Goal: Complete application form

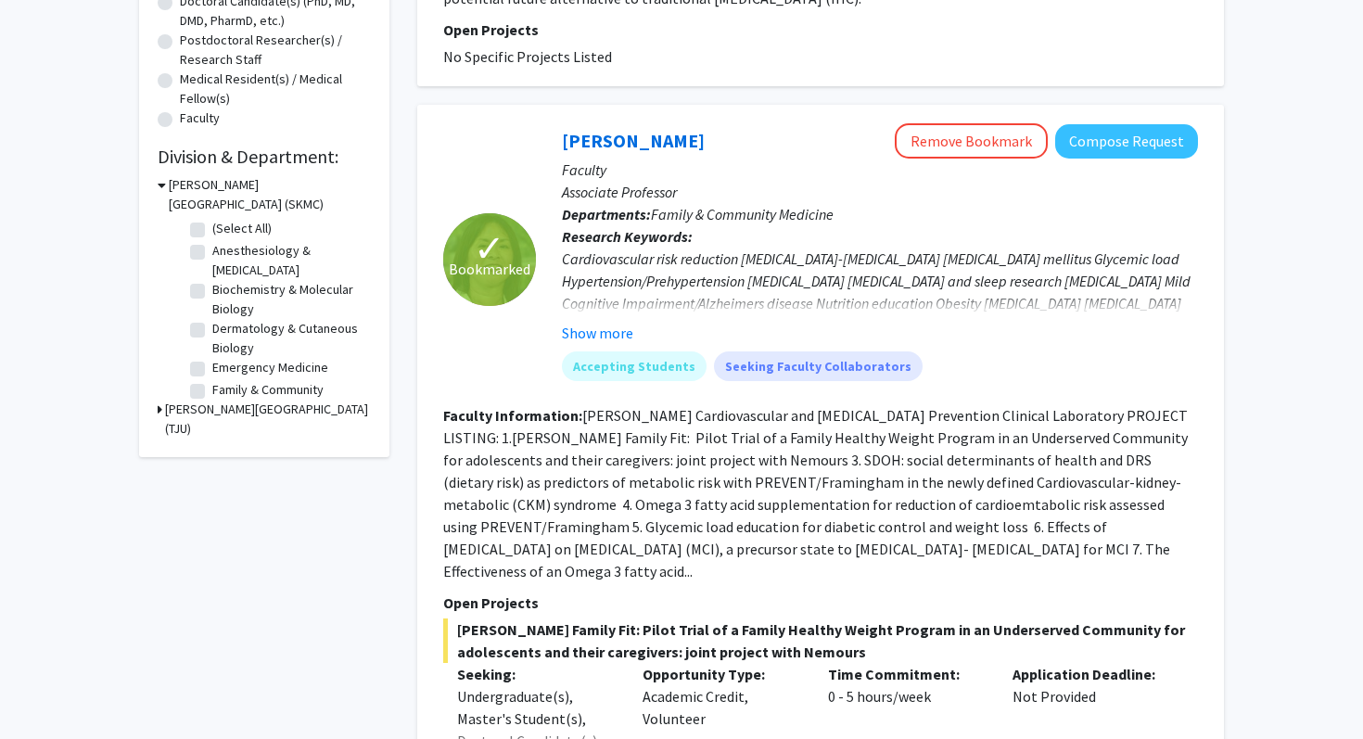
scroll to position [355, 0]
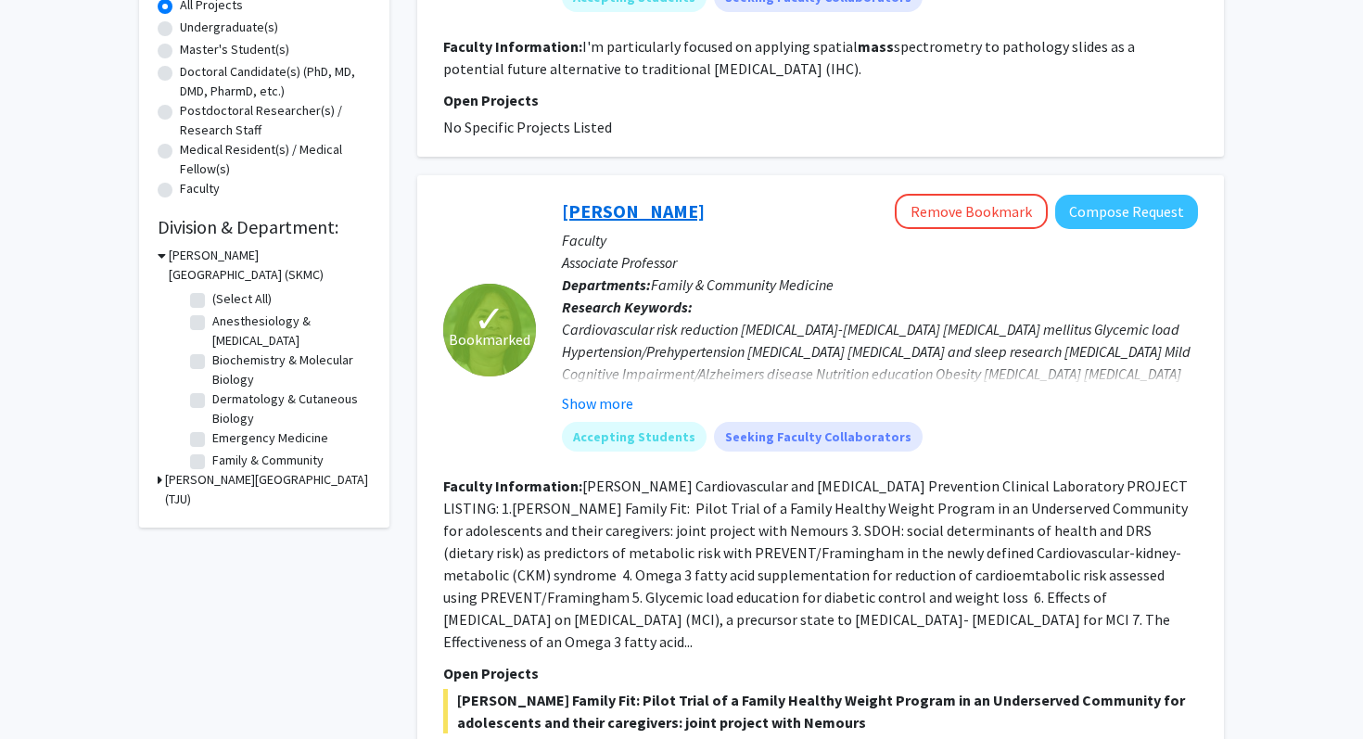
click at [632, 212] on link "[PERSON_NAME]" at bounding box center [633, 210] width 143 height 23
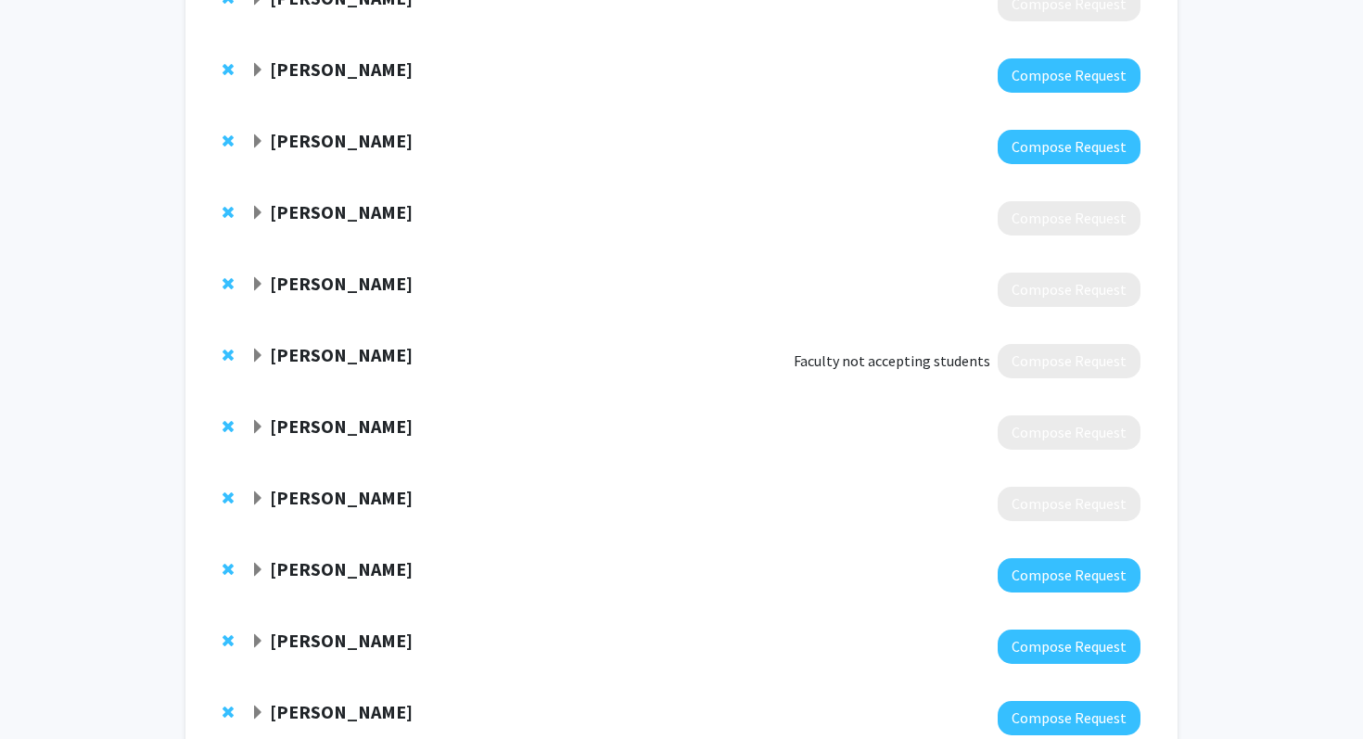
scroll to position [108, 0]
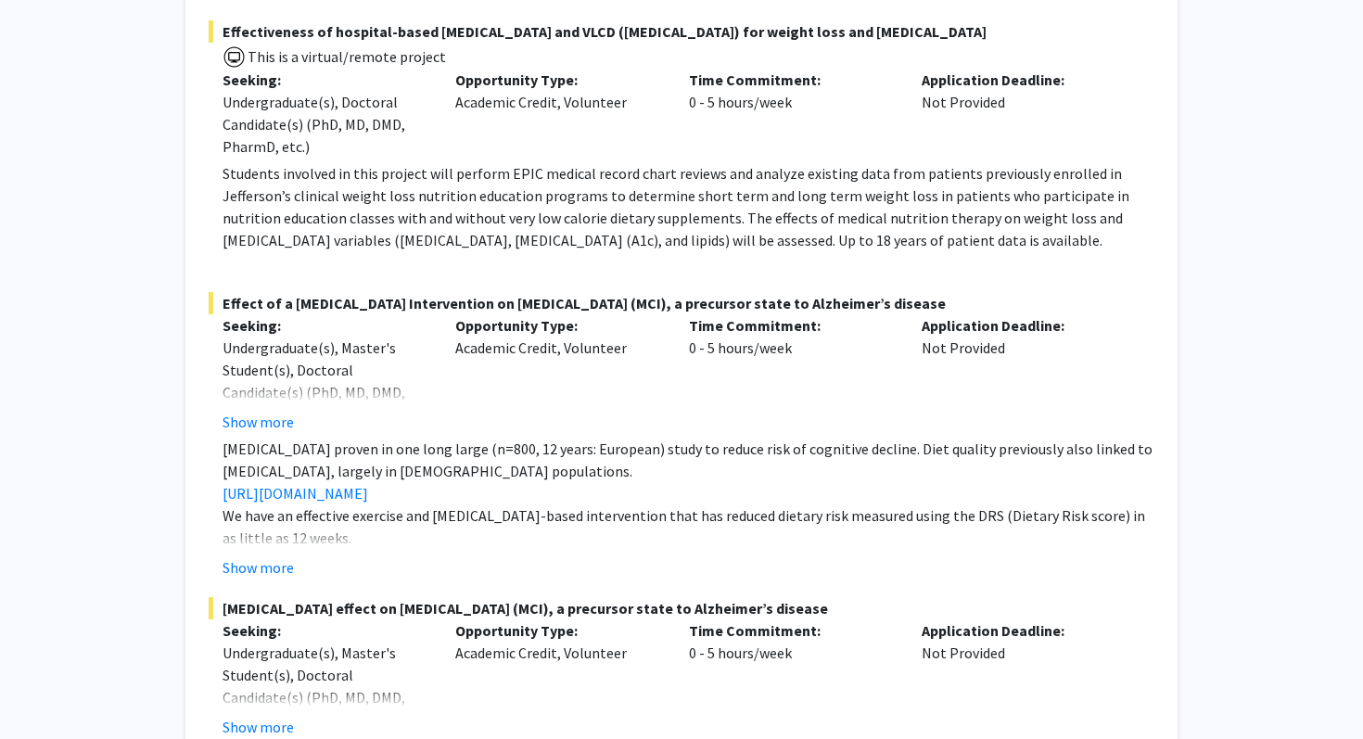
scroll to position [1871, 0]
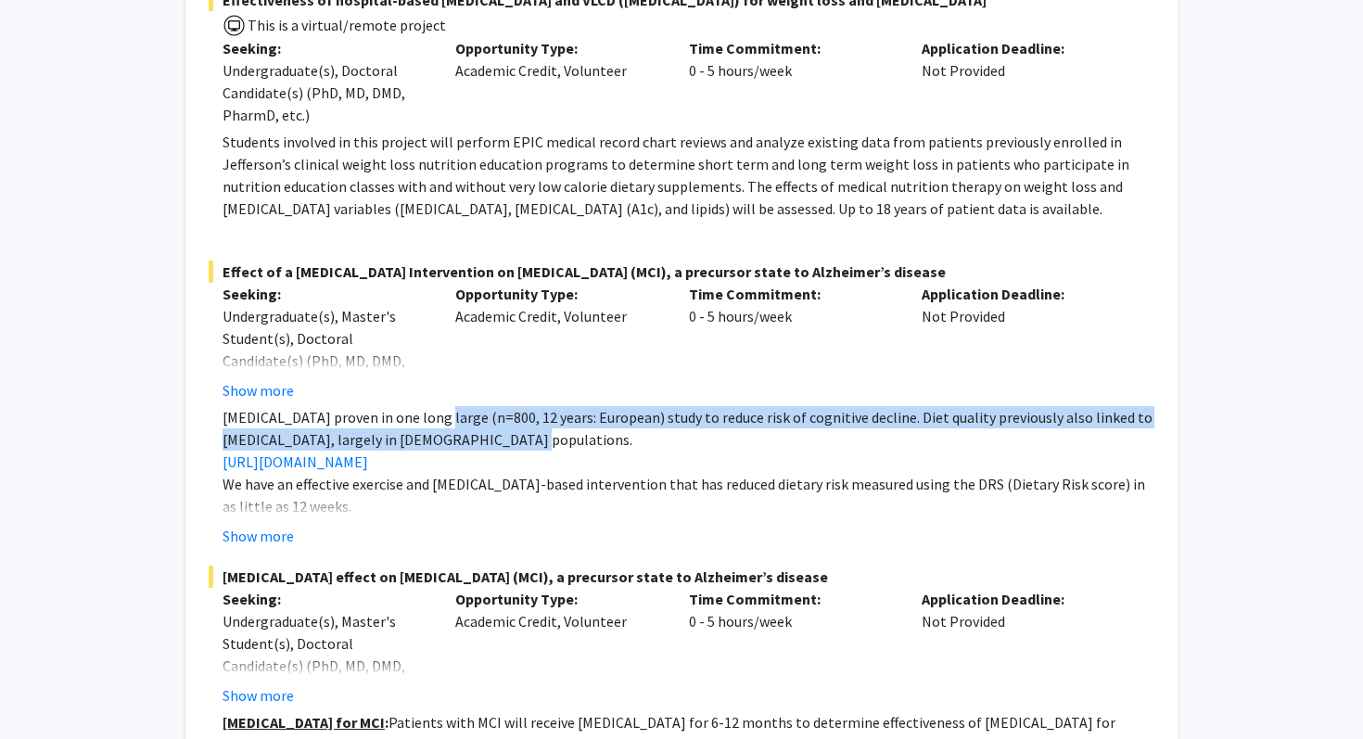
drag, startPoint x: 437, startPoint y: 419, endPoint x: 479, endPoint y: 433, distance: 44.0
click at [479, 433] on span "[MEDICAL_DATA] proven in one long large (n=800, 12 years: European) study to re…" at bounding box center [688, 428] width 930 height 41
click at [482, 435] on span "[MEDICAL_DATA] proven in one long large (n=800, 12 years: European) study to re…" at bounding box center [688, 428] width 930 height 41
drag, startPoint x: 513, startPoint y: 443, endPoint x: 297, endPoint y: 411, distance: 218.5
click at [297, 411] on span "[MEDICAL_DATA] proven in one long large (n=800, 12 years: European) study to re…" at bounding box center [688, 428] width 930 height 41
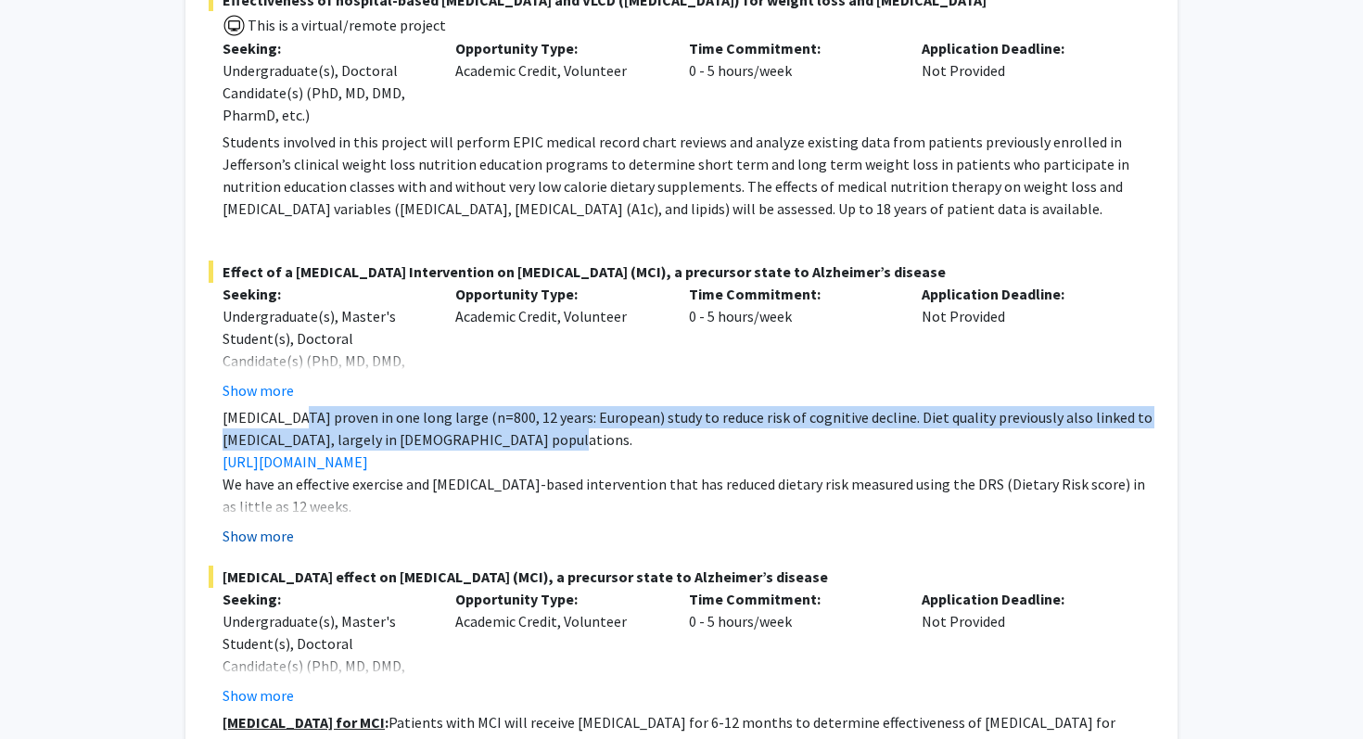
click at [275, 535] on button "Show more" at bounding box center [258, 536] width 71 height 22
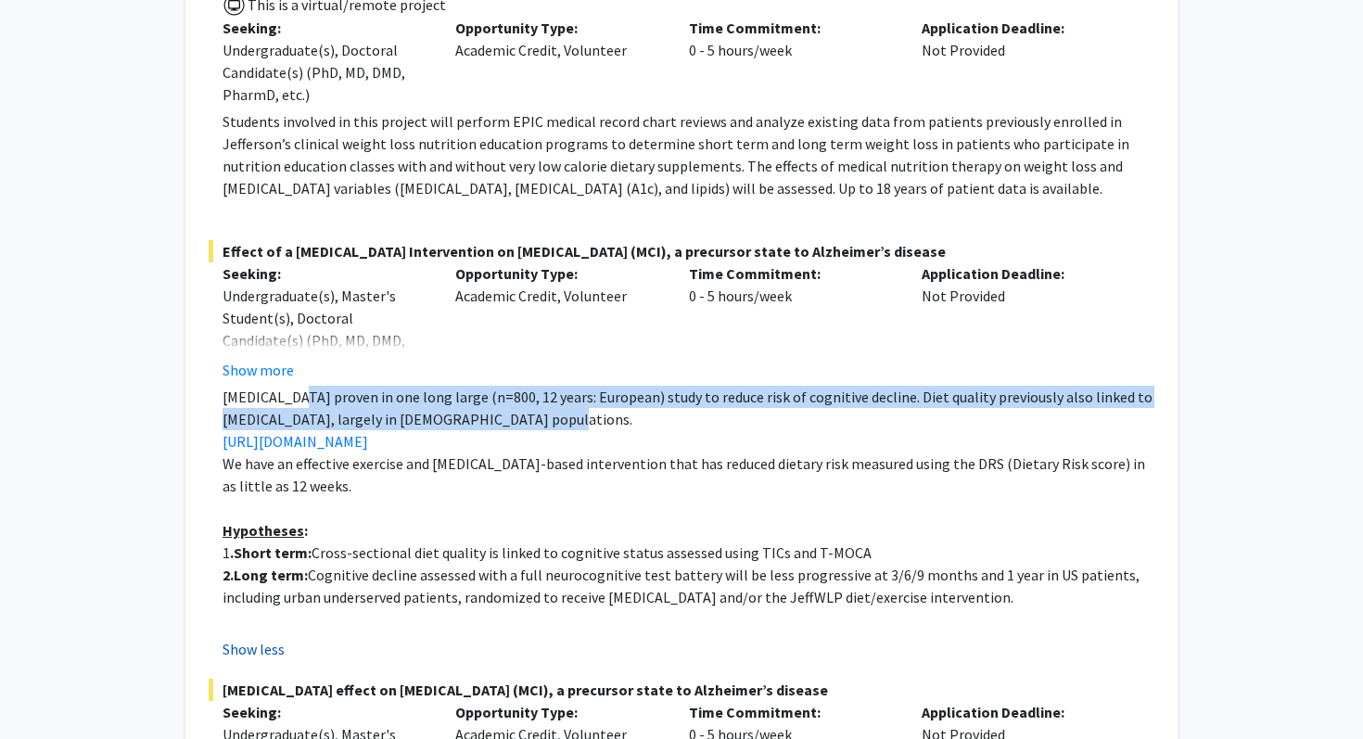
scroll to position [1900, 0]
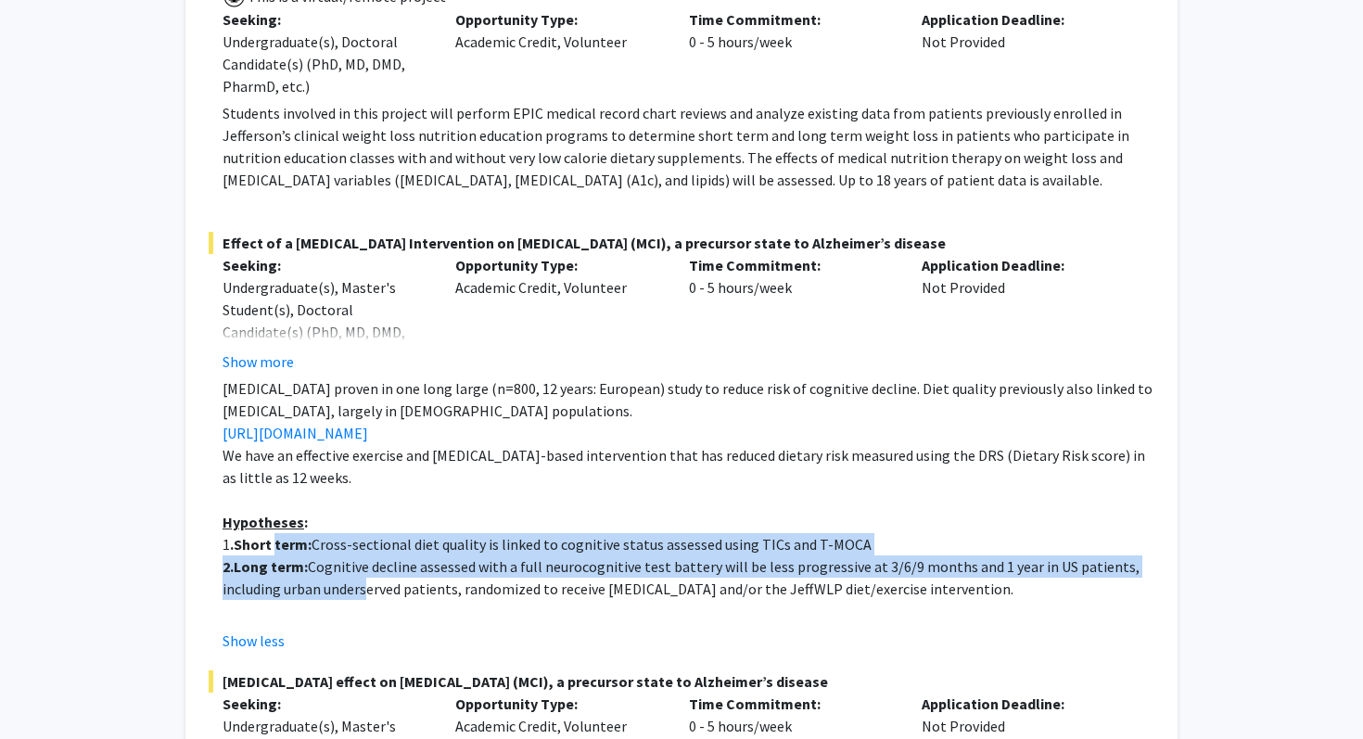
drag, startPoint x: 275, startPoint y: 535, endPoint x: 359, endPoint y: 595, distance: 103.0
click at [359, 595] on div "Mediterranean diet proven in one long large (n=800, 12 years: European) study t…" at bounding box center [689, 499] width 932 height 245
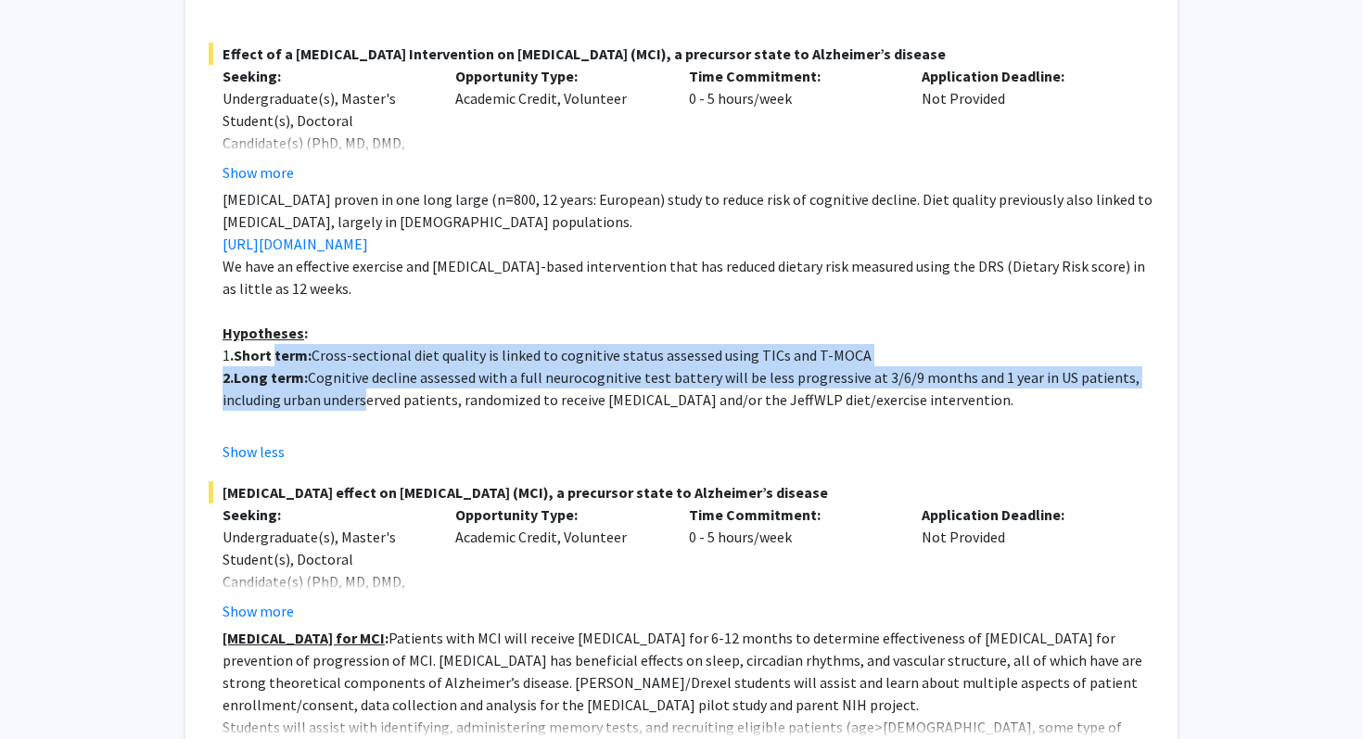
scroll to position [2135, 0]
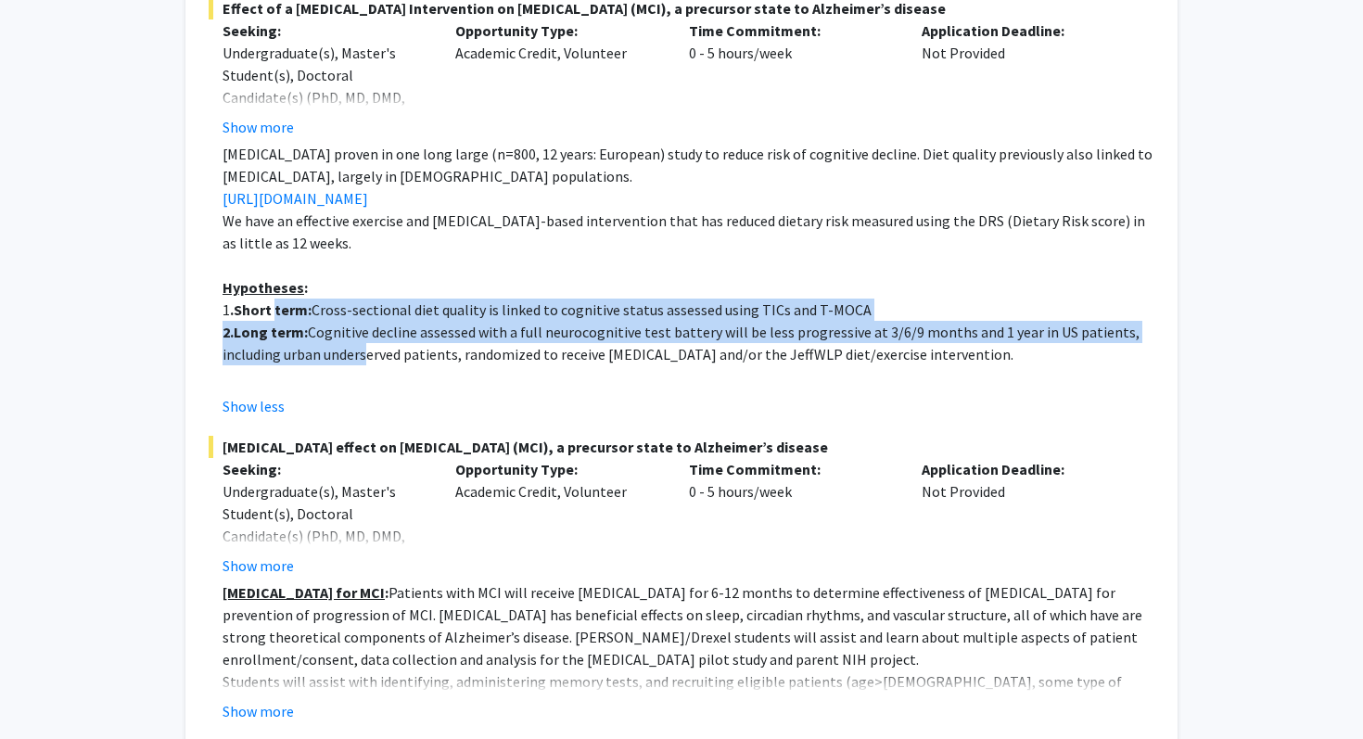
click at [329, 347] on span "Cognitive decline assessed with a full neurocognitive test battery will be less…" at bounding box center [681, 343] width 917 height 41
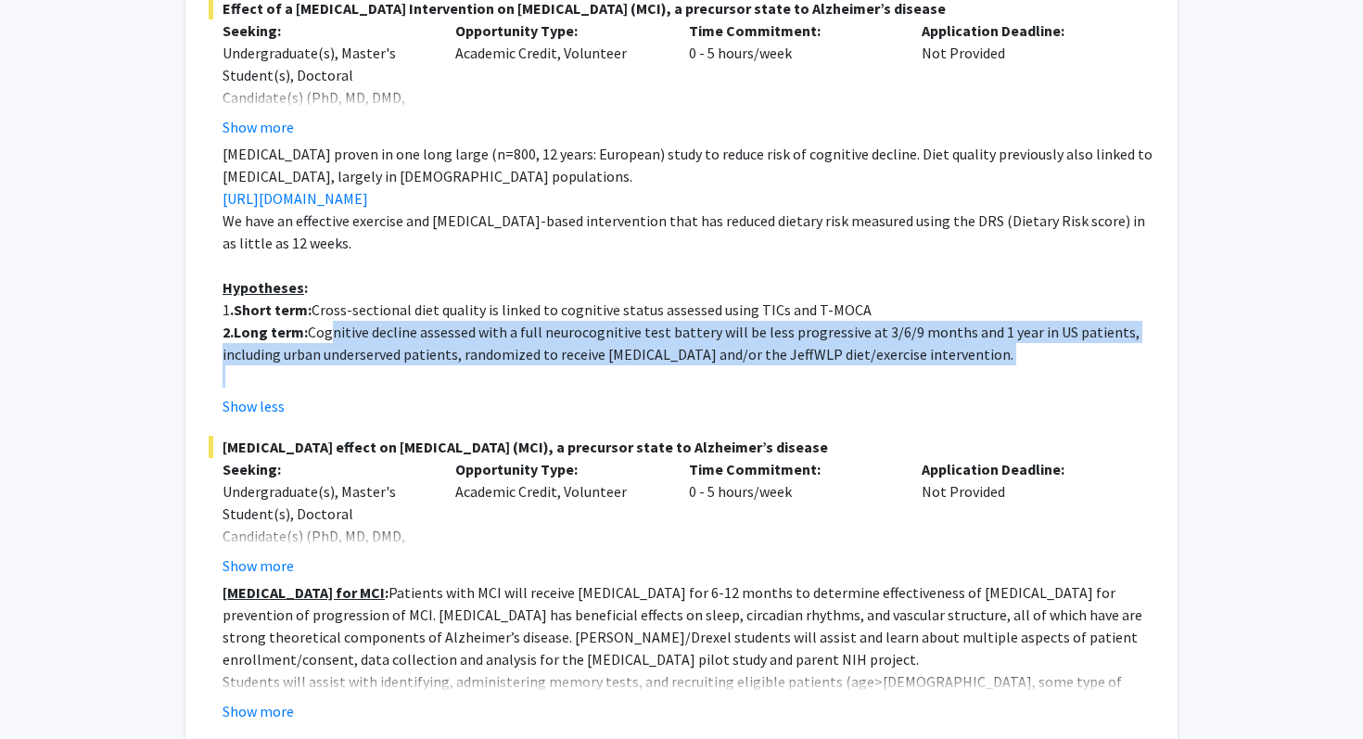
drag, startPoint x: 324, startPoint y: 337, endPoint x: 691, endPoint y: 382, distance: 370.0
click at [690, 382] on div "Mediterranean diet proven in one long large (n=800, 12 years: European) study t…" at bounding box center [689, 265] width 932 height 245
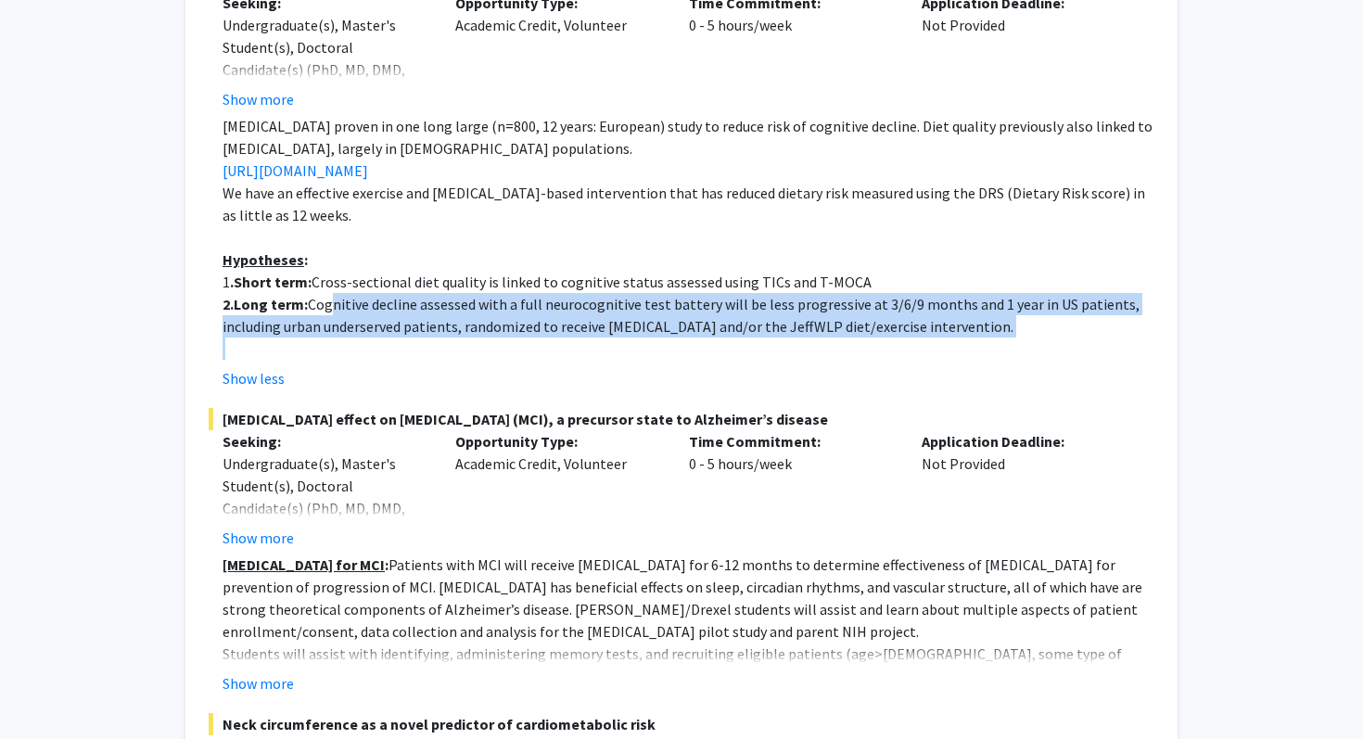
scroll to position [2355, 0]
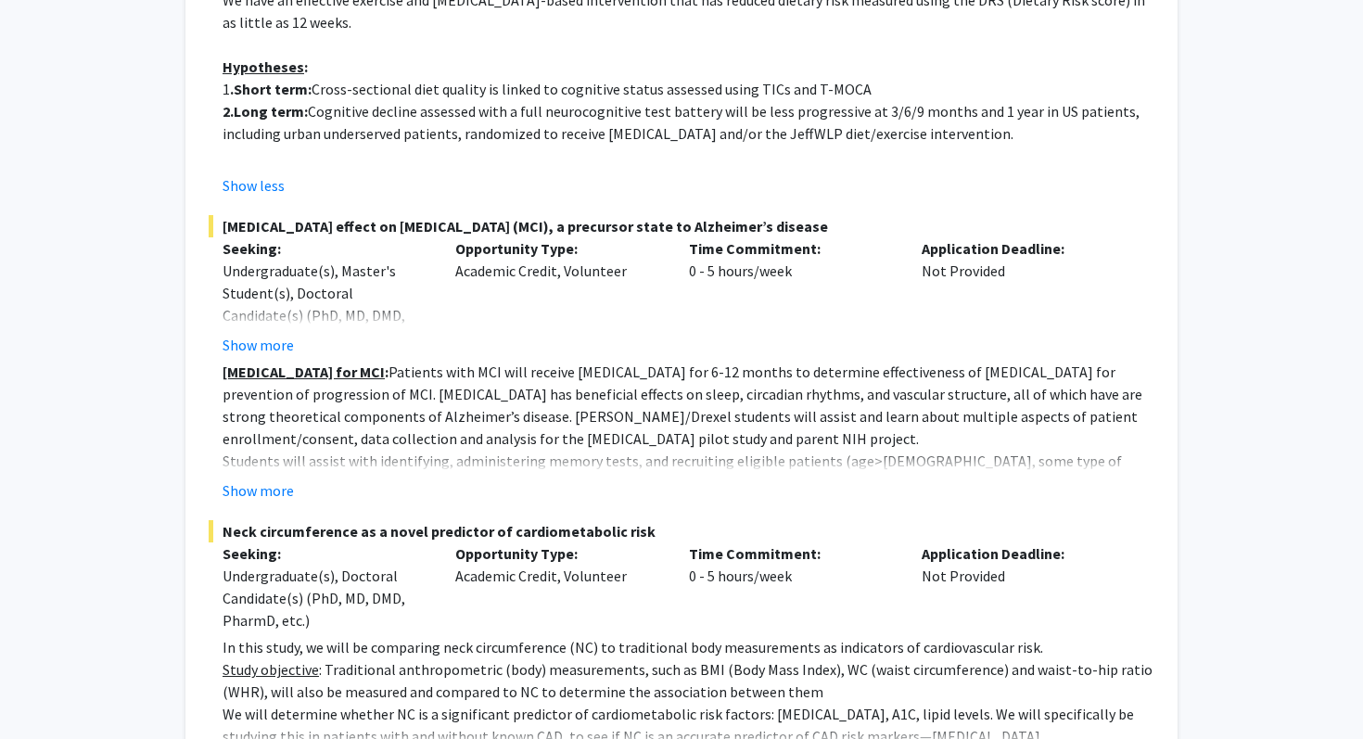
click at [378, 378] on p "Melatonin for MCI : Patients with MCI will receive melatonin for 6-12 months to…" at bounding box center [689, 405] width 932 height 89
click at [258, 491] on button "Show more" at bounding box center [258, 490] width 71 height 22
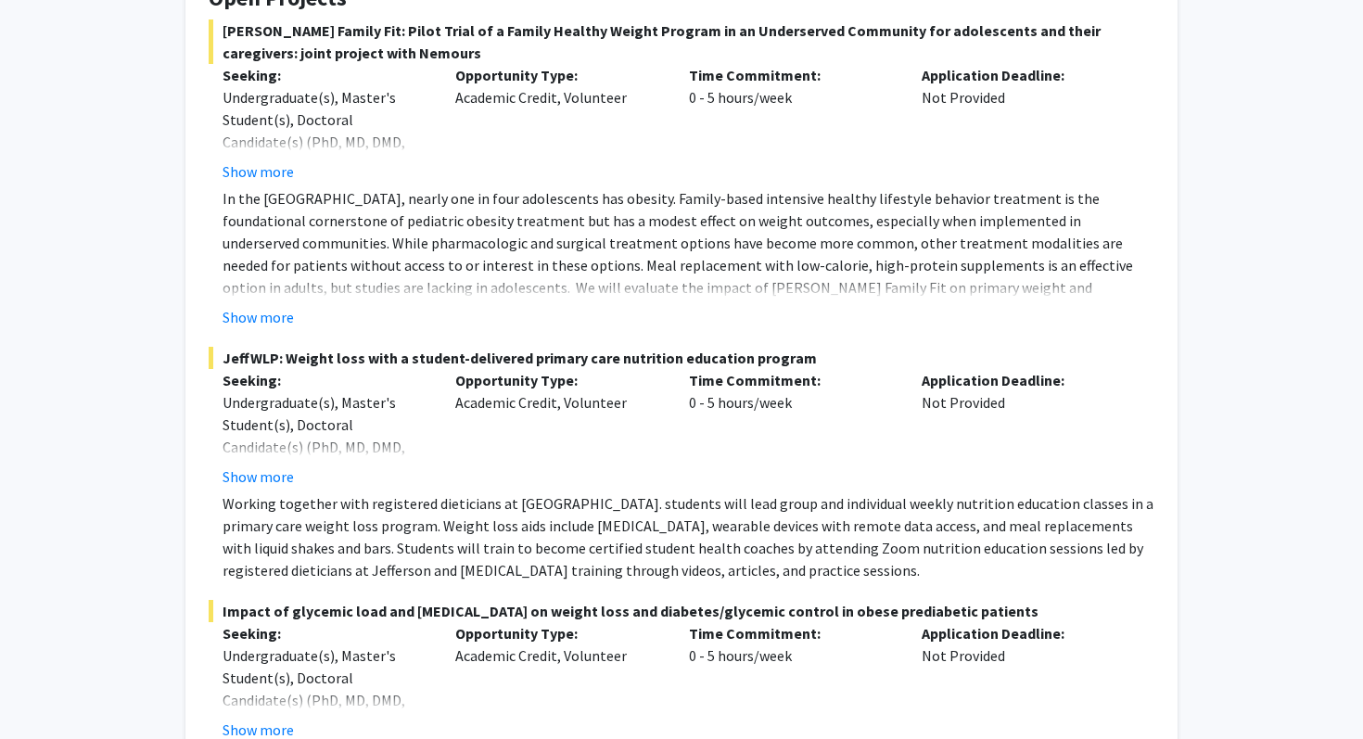
scroll to position [0, 0]
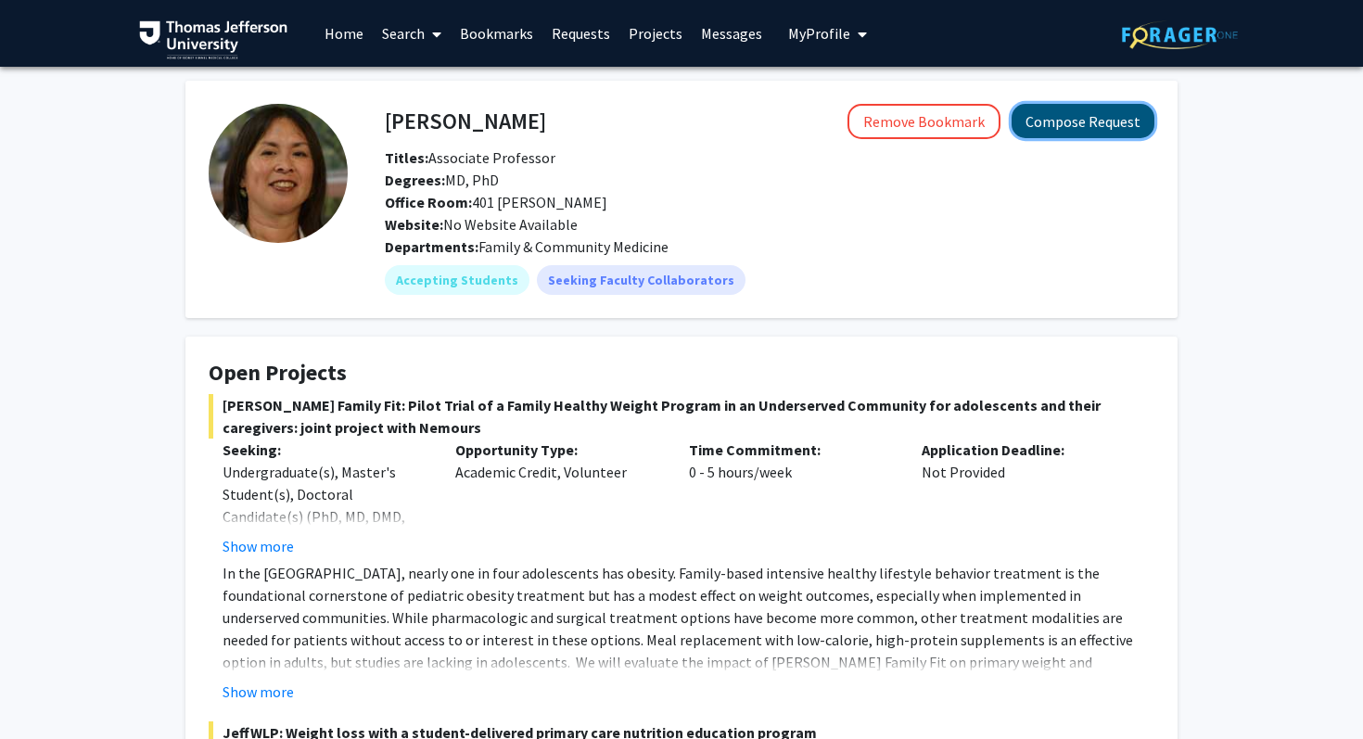
click at [1044, 127] on button "Compose Request" at bounding box center [1083, 121] width 143 height 34
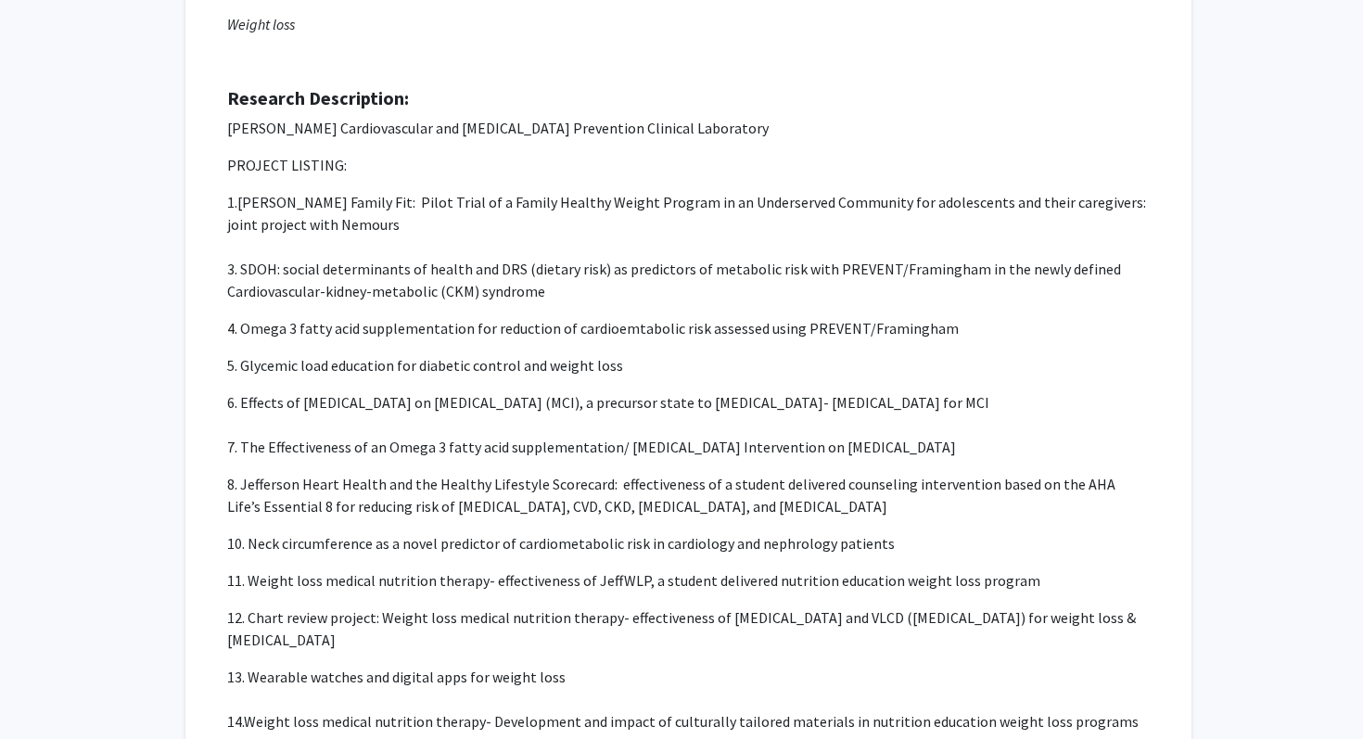
scroll to position [785, 0]
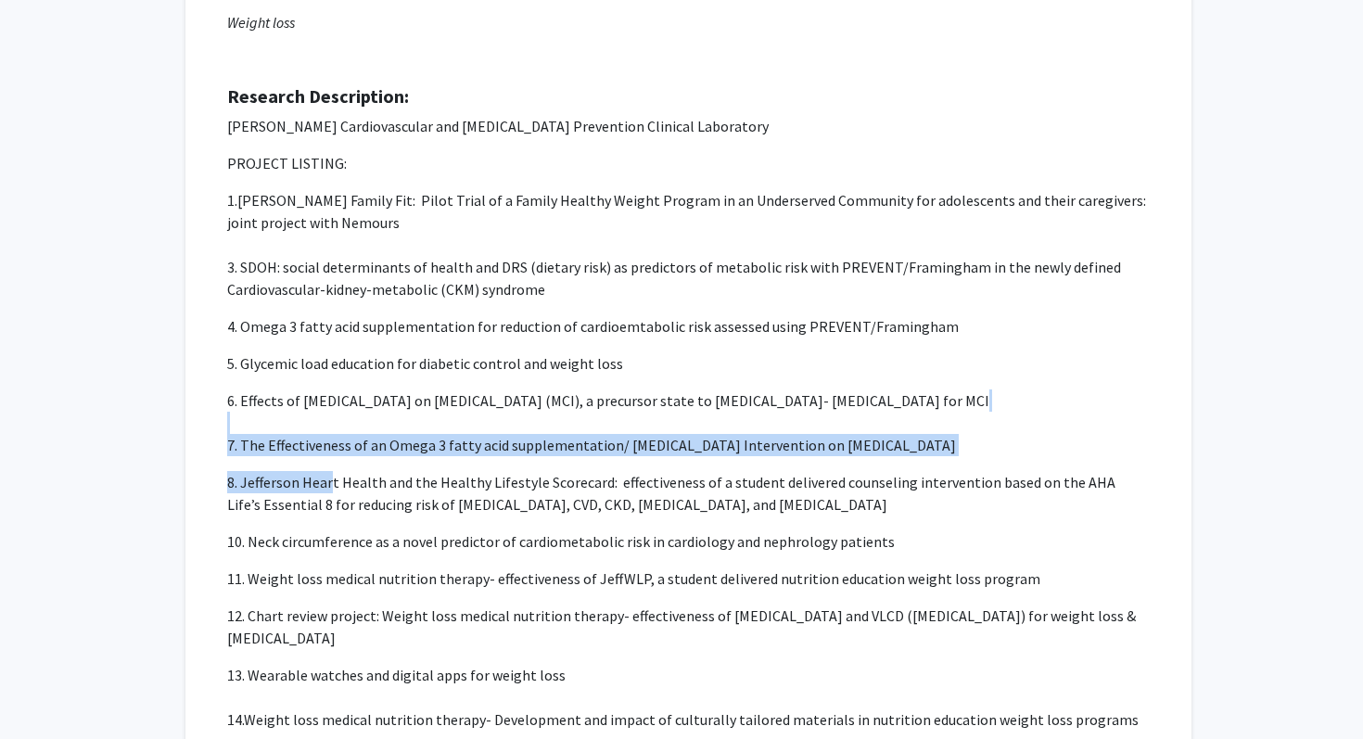
drag, startPoint x: 245, startPoint y: 433, endPoint x: 333, endPoint y: 472, distance: 96.3
click at [333, 472] on p "Dr. Cheng's Cardiovascular and Alzheimer's Prevention Clinical Laboratory PROJE…" at bounding box center [688, 497] width 923 height 764
click at [333, 472] on p "8. Jefferson Heart Health and the Healthy Lifestyle Scorecard: effectiveness of…" at bounding box center [688, 493] width 923 height 45
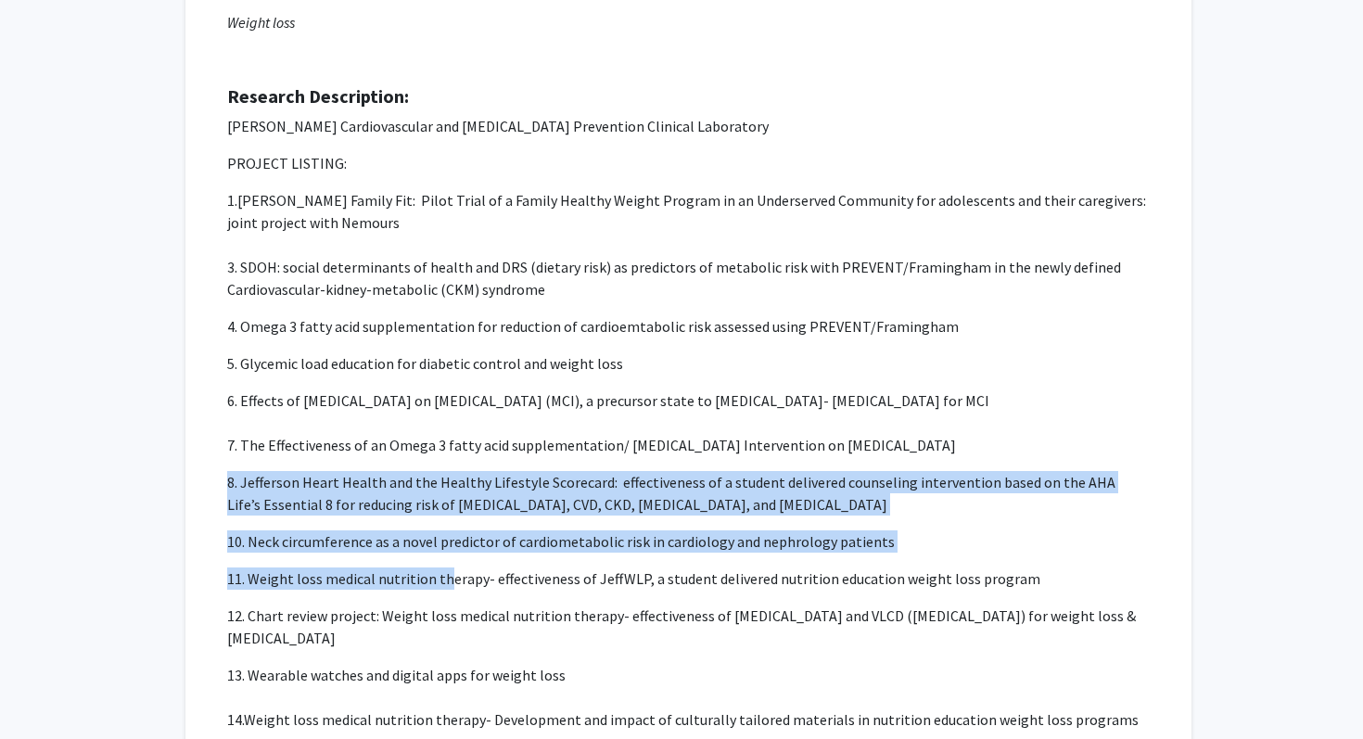
drag, startPoint x: 320, startPoint y: 469, endPoint x: 449, endPoint y: 572, distance: 165.0
click at [449, 572] on p "Dr. Cheng's Cardiovascular and Alzheimer's Prevention Clinical Laboratory PROJE…" at bounding box center [688, 497] width 923 height 764
click at [434, 555] on p "Dr. Cheng's Cardiovascular and Alzheimer's Prevention Clinical Laboratory PROJE…" at bounding box center [688, 497] width 923 height 764
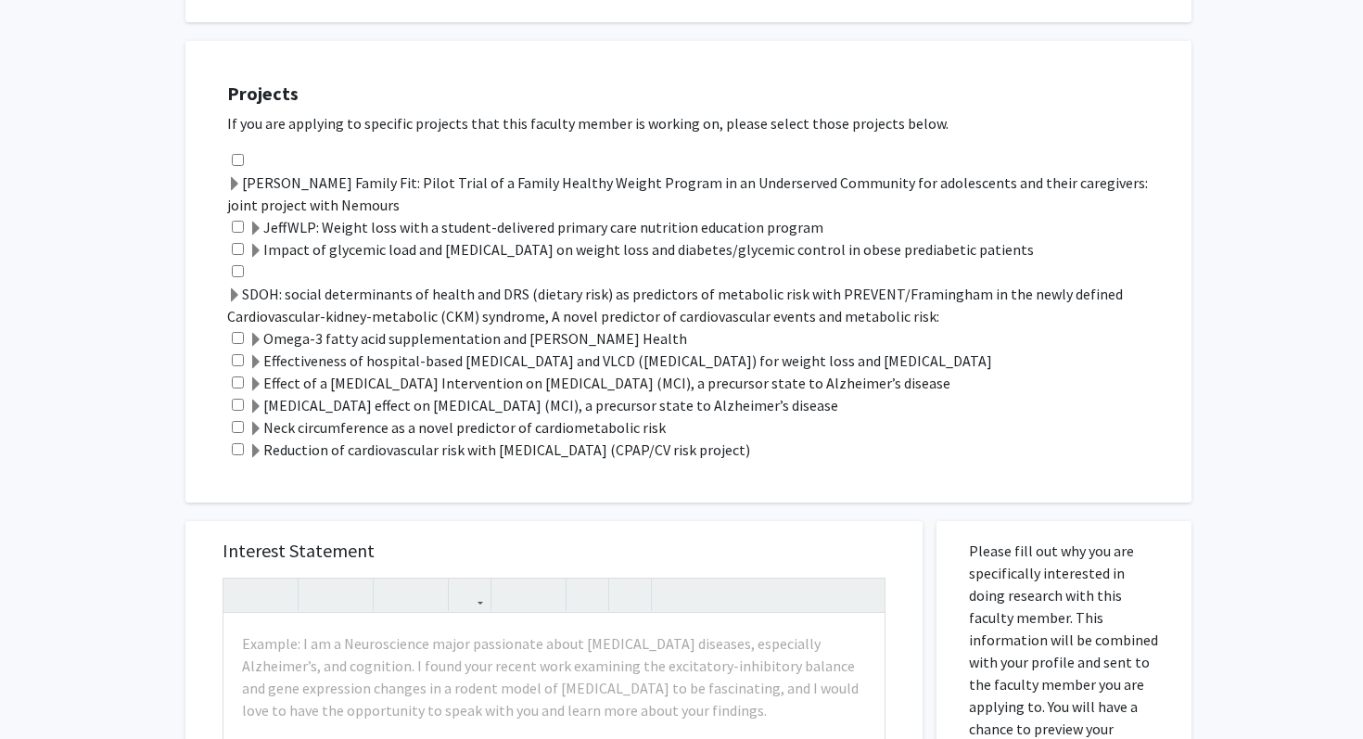
scroll to position [1729, 0]
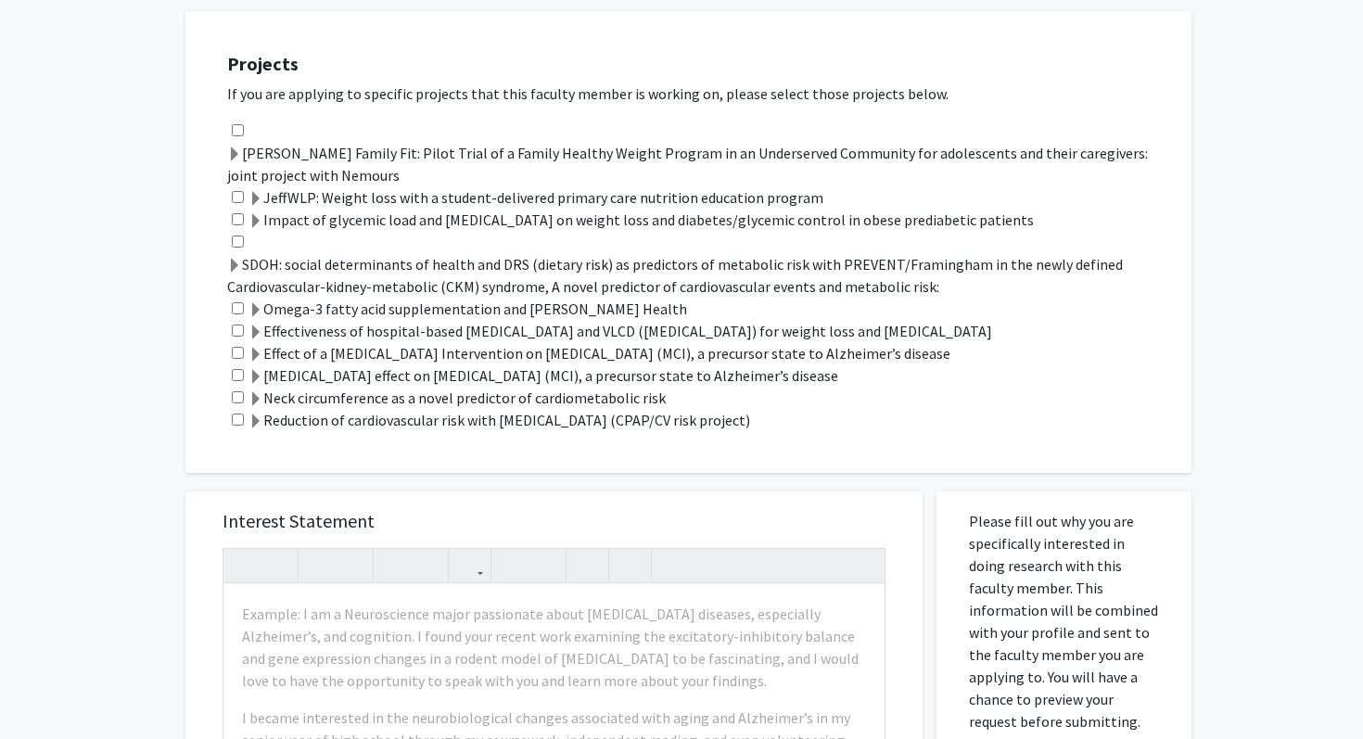
click at [245, 351] on div "Effect of a Mediterranean Diet Intervention on mild cognitive impairment (MCI),…" at bounding box center [700, 353] width 946 height 22
click at [232, 353] on input "checkbox" at bounding box center [238, 353] width 12 height 12
checkbox input "true"
click at [237, 372] on input "checkbox" at bounding box center [238, 375] width 12 height 12
checkbox input "true"
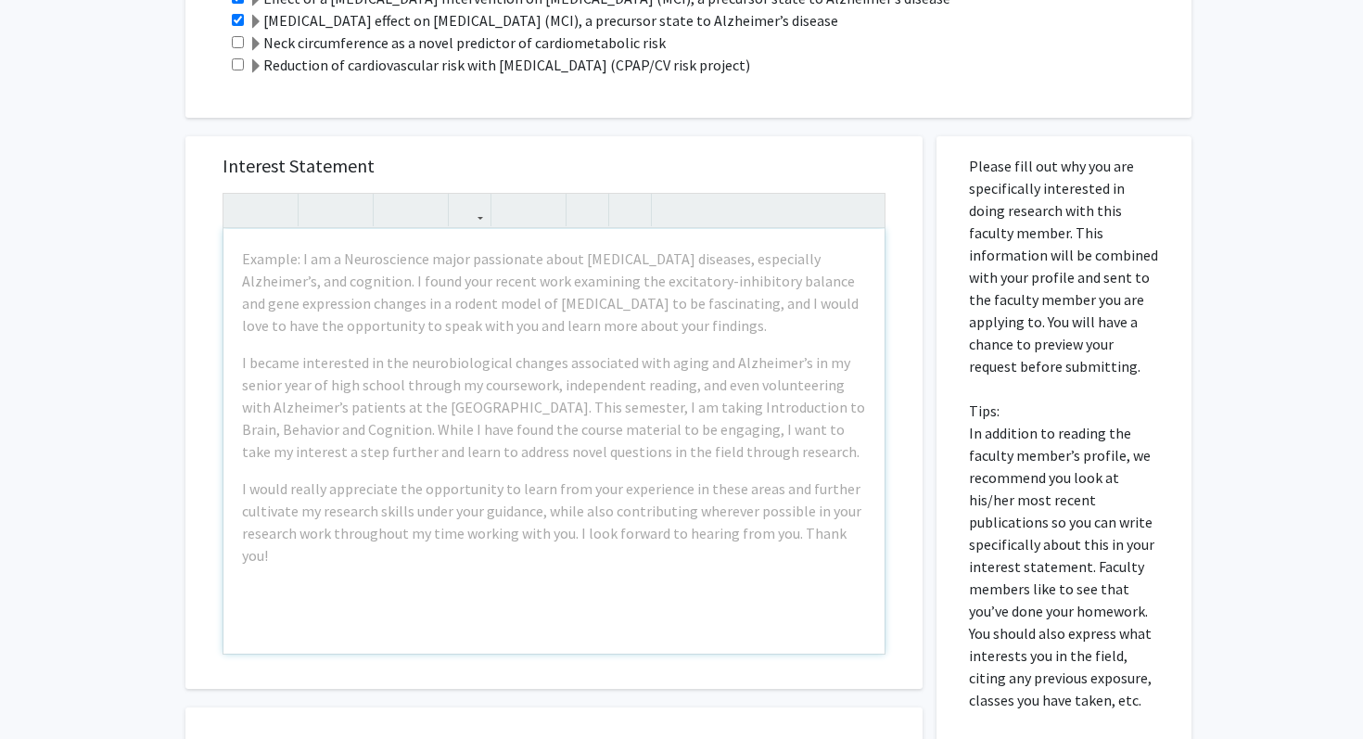
scroll to position [2112, 0]
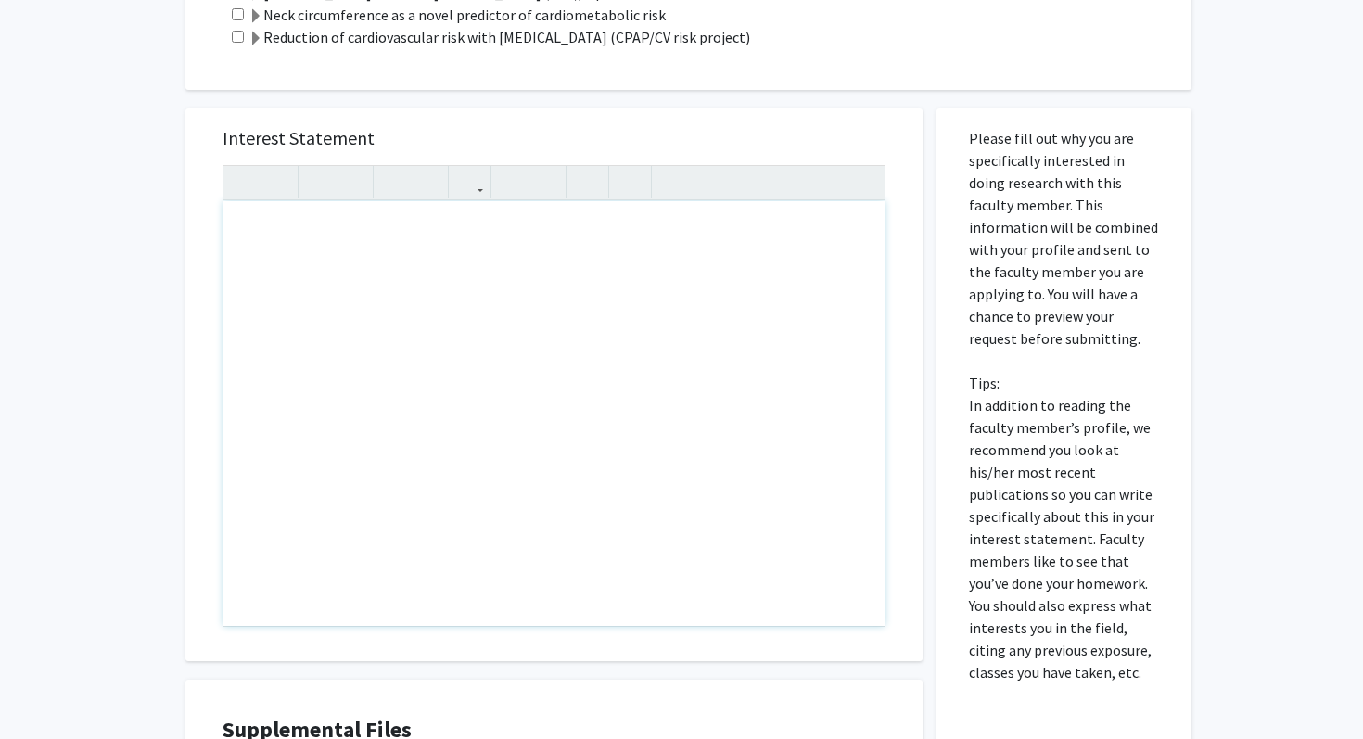
click at [383, 322] on div "Note to users with screen readers: Please press Alt+0 or Option+0 to deactivate…" at bounding box center [553, 413] width 661 height 425
paste div "Note to users with screen readers: Please press Alt+0 or Option+0 to deactivate…"
type textarea "<p>Hi Dr. Chen, </p><p>I am Pramith, a first-year medical student at SKMC. I co…"
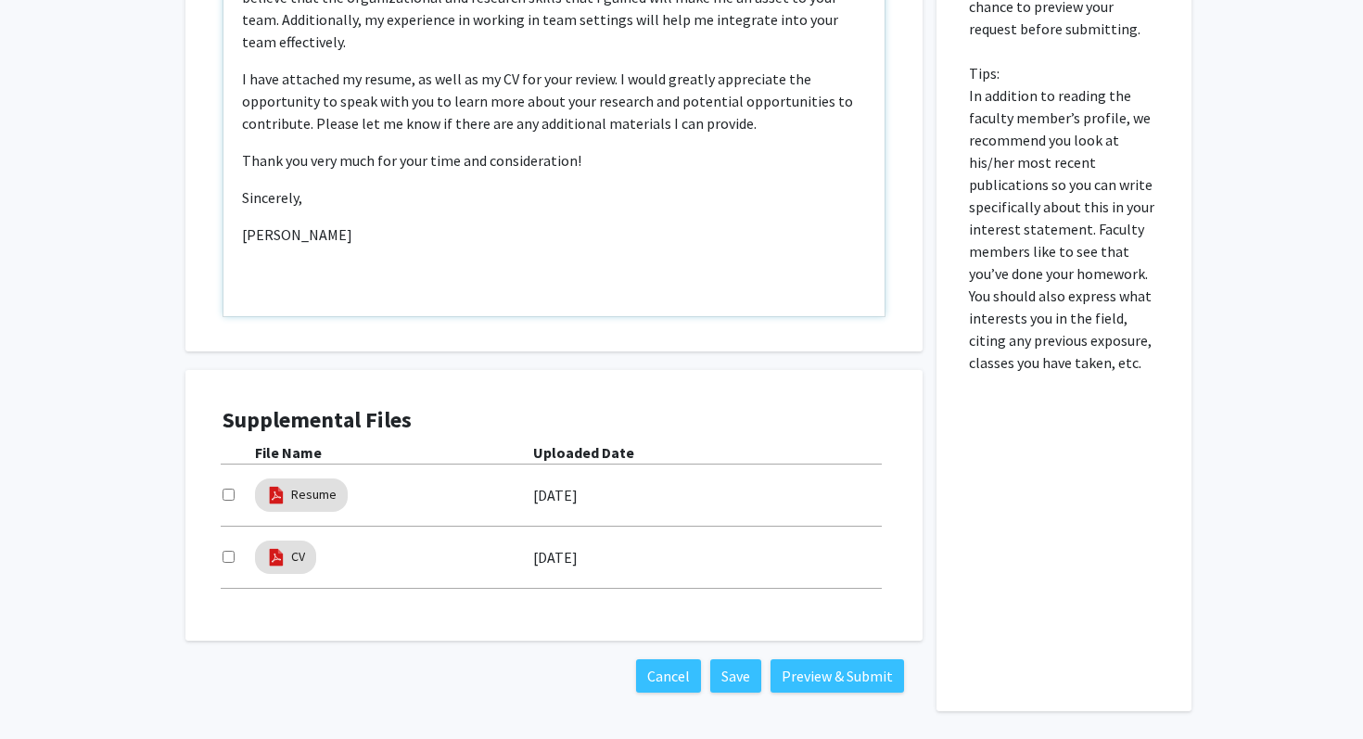
scroll to position [2491, 0]
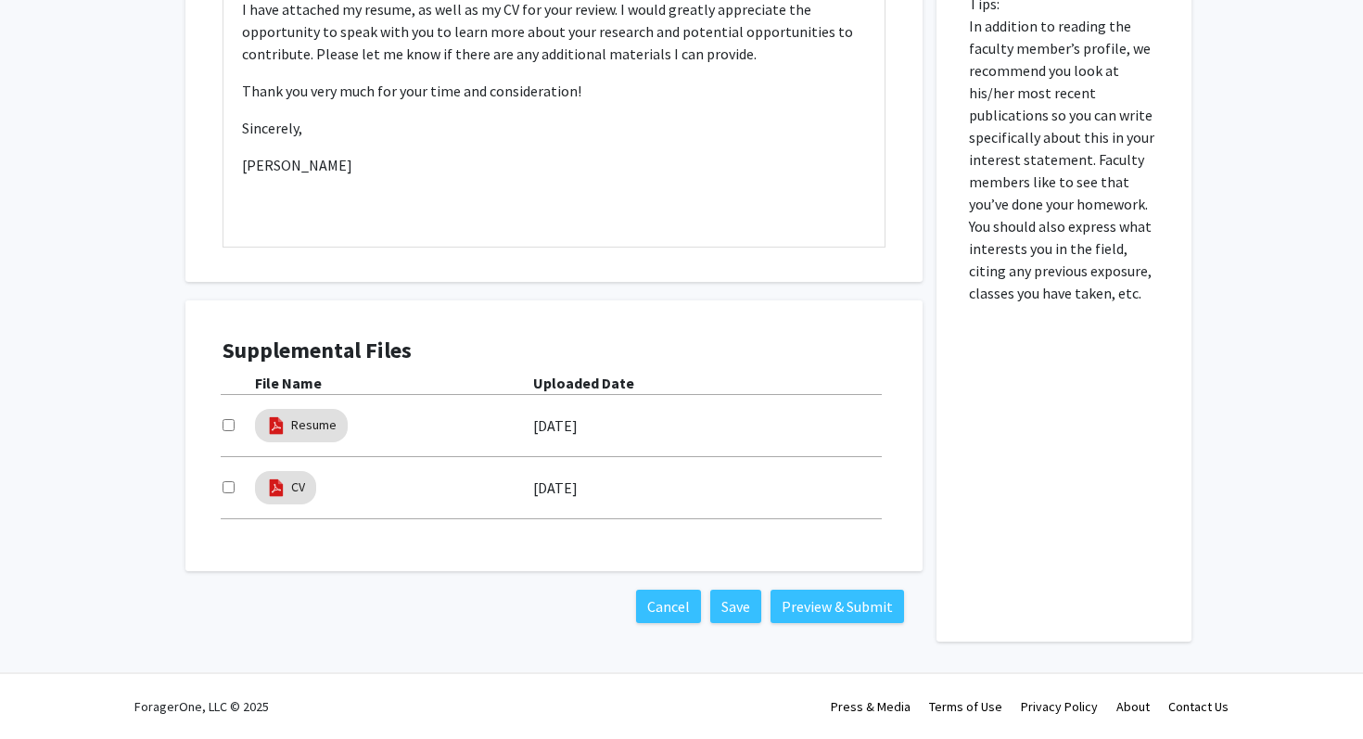
click at [219, 425] on div "Supplemental Files File Name Uploaded Date Resume 09/19/2025 CV 09/19/2025" at bounding box center [554, 436] width 700 height 234
click at [221, 426] on div "Supplemental Files File Name Uploaded Date Resume 09/19/2025 CV 09/19/2025" at bounding box center [554, 436] width 700 height 234
click at [225, 426] on input "checkbox" at bounding box center [229, 425] width 12 height 12
checkbox input "true"
click at [228, 489] on input "checkbox" at bounding box center [229, 487] width 12 height 12
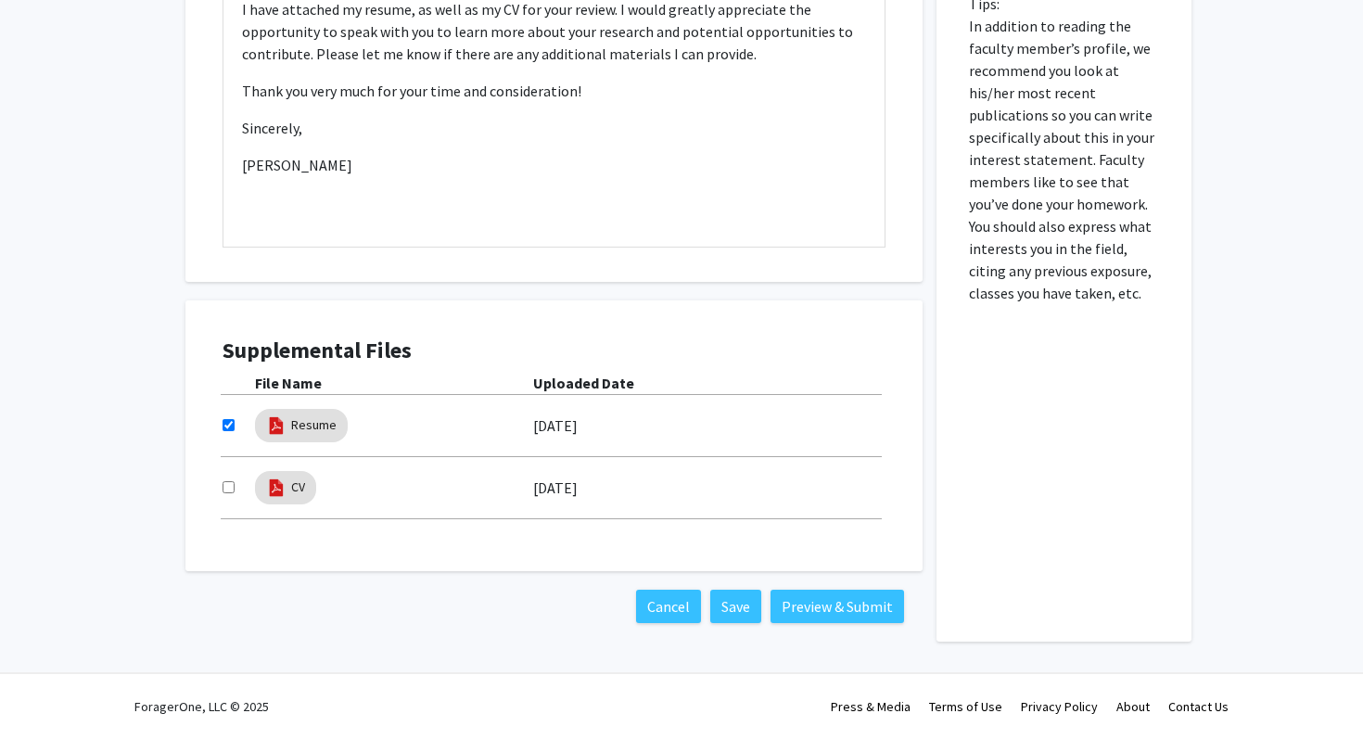
checkbox input "true"
click at [834, 612] on button "Preview & Submit" at bounding box center [838, 606] width 134 height 33
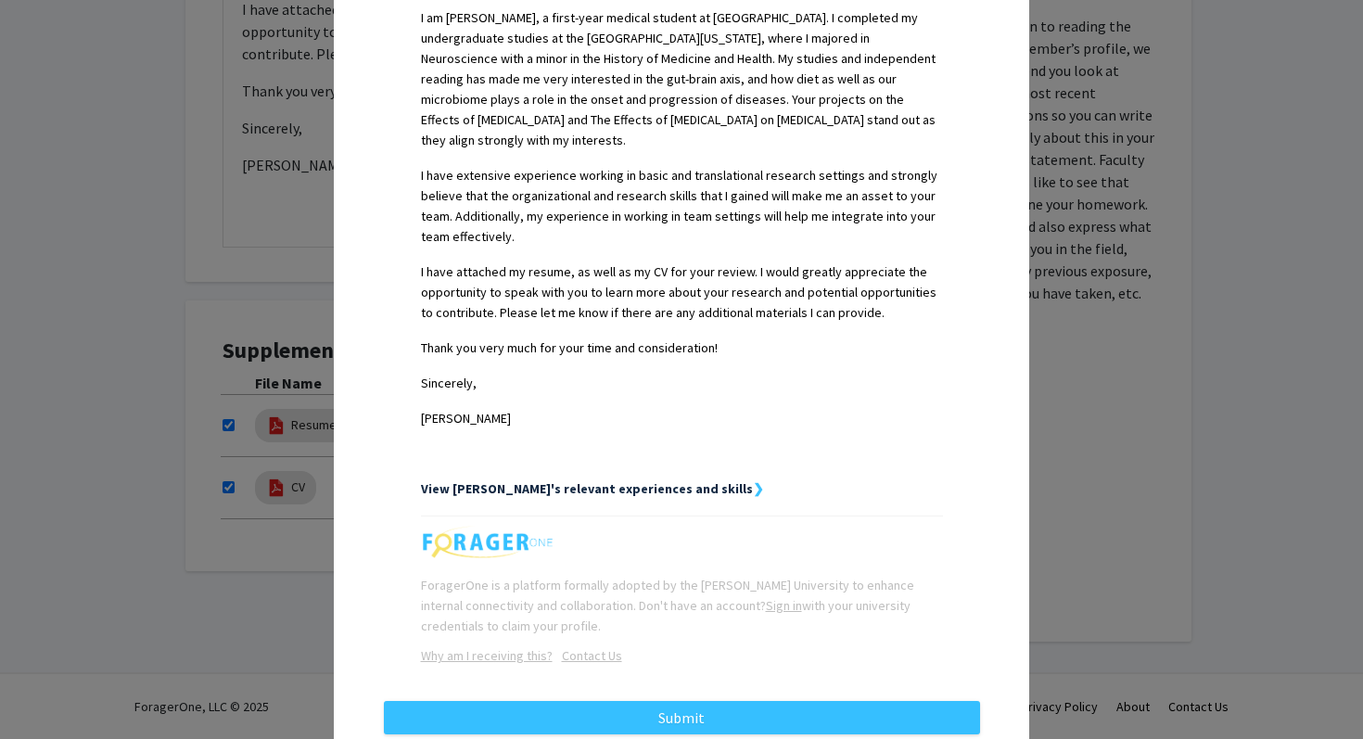
scroll to position [578, 0]
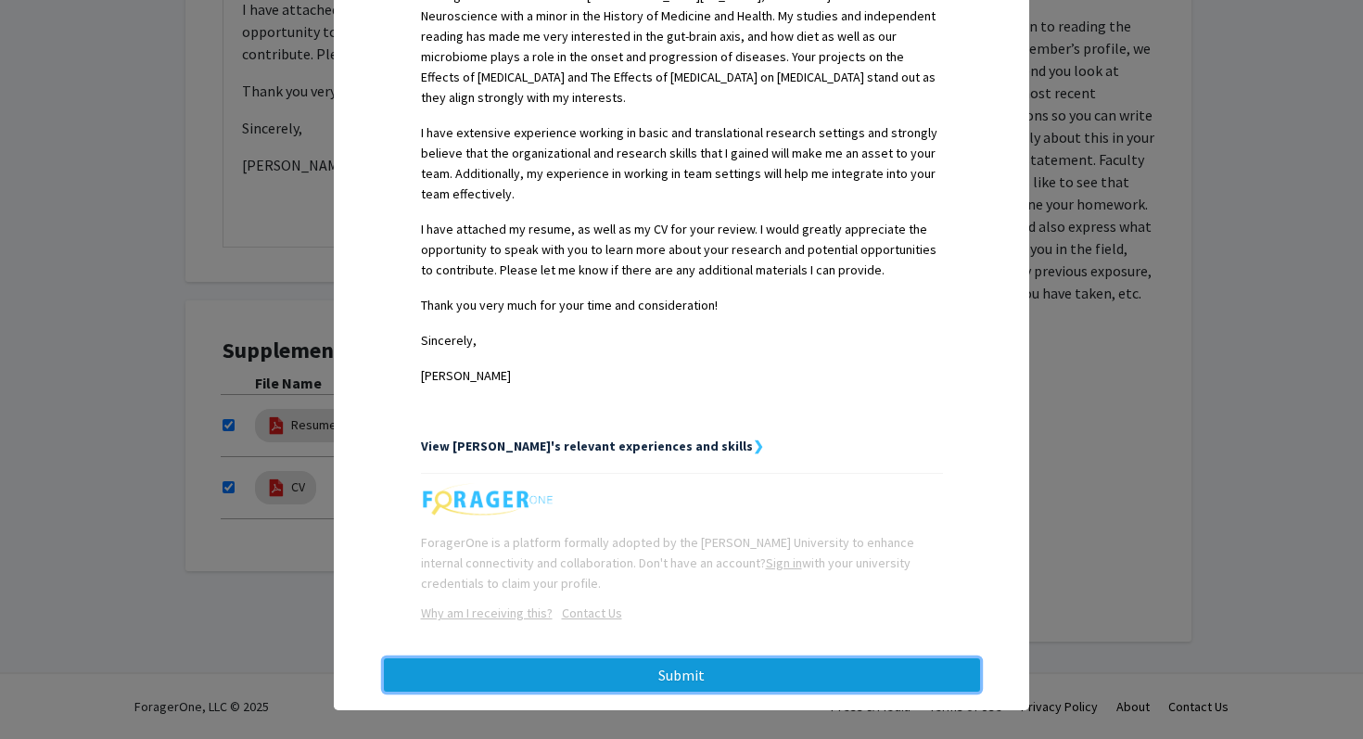
click at [817, 668] on button "Submit" at bounding box center [682, 674] width 596 height 33
